Goal: Browse casually: Explore the website without a specific task or goal

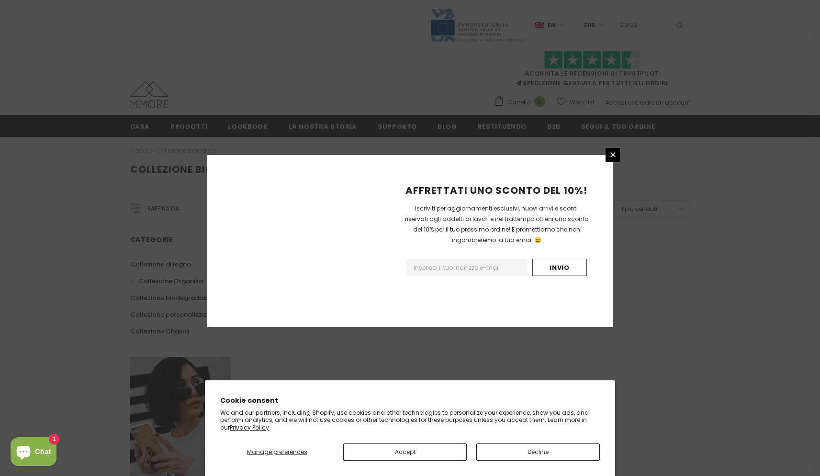
scroll to position [505, 0]
